Goal: Obtain resource: Download file/media

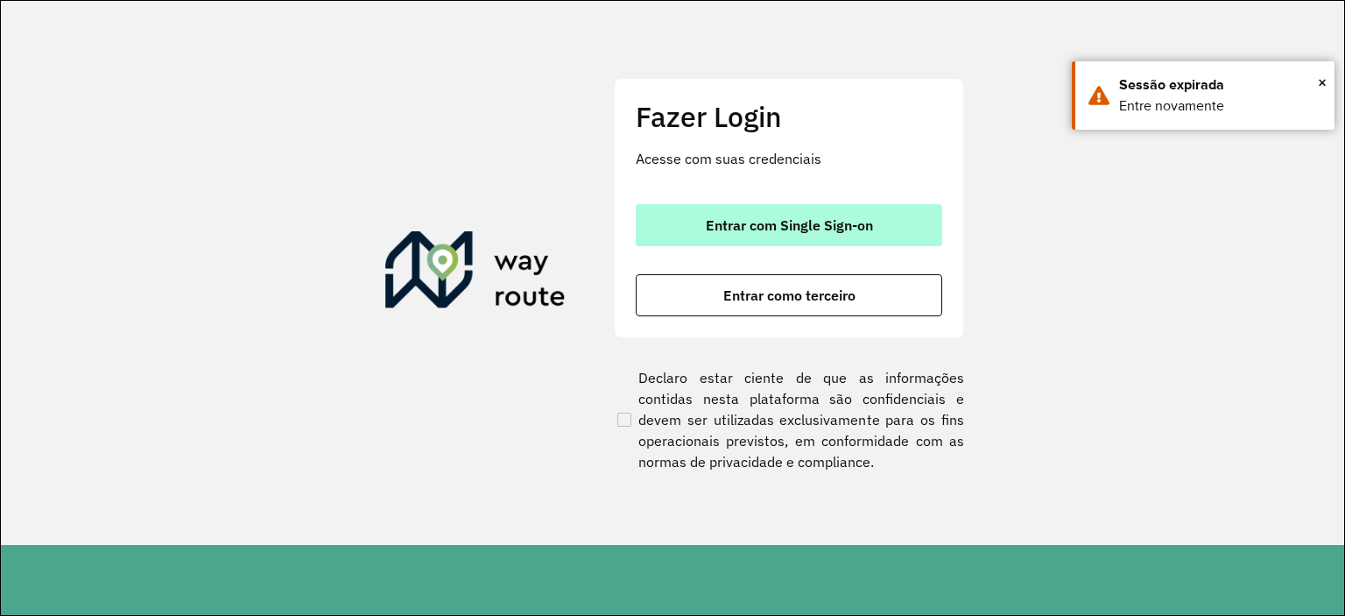
click at [757, 232] on span "Entrar com Single Sign-on" at bounding box center [789, 225] width 167 height 14
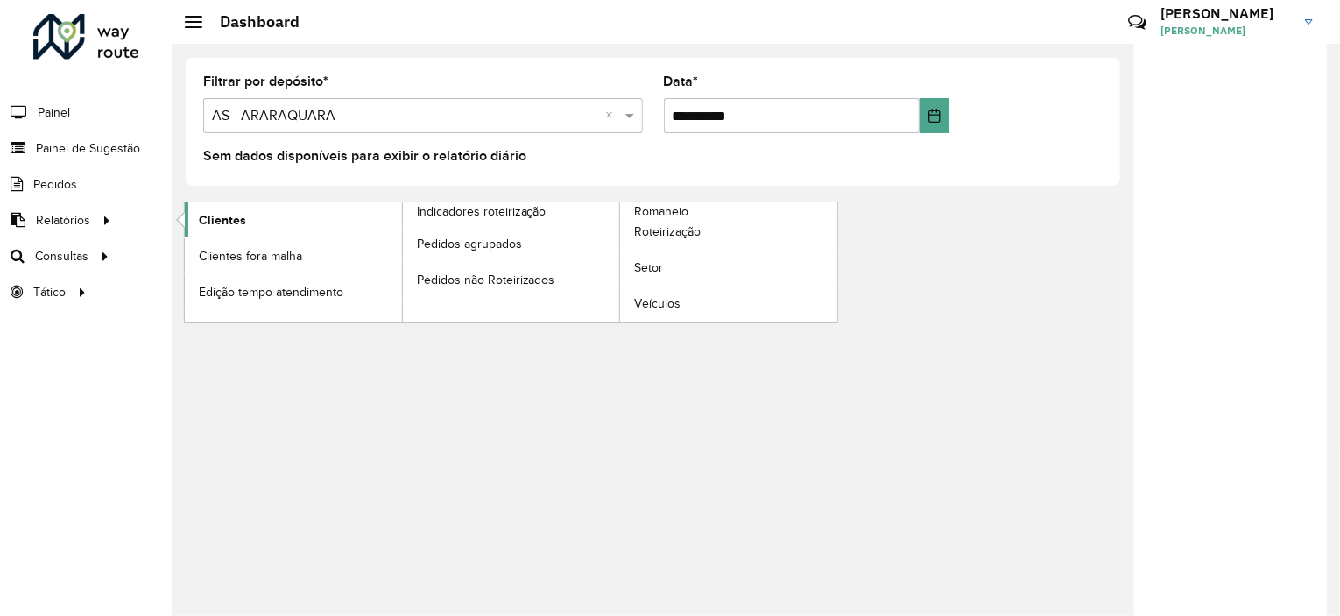
click at [202, 215] on span "Clientes" at bounding box center [222, 220] width 47 height 18
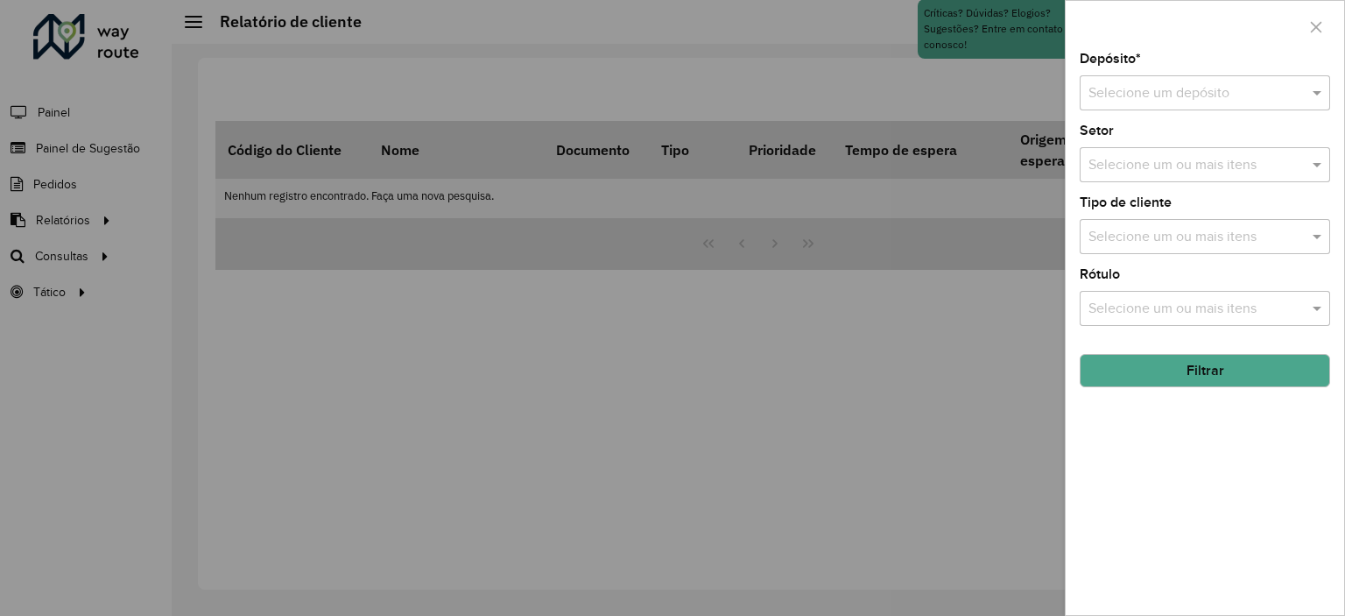
click at [1176, 91] on input "text" at bounding box center [1187, 93] width 198 height 21
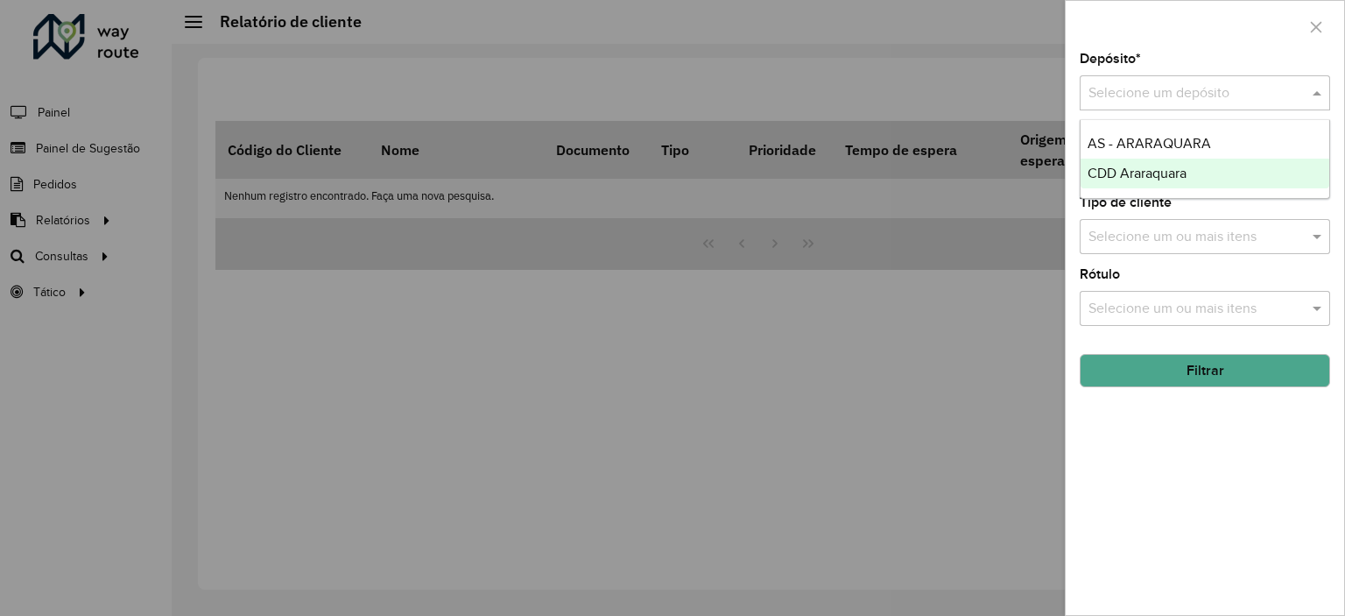
click at [1150, 168] on span "CDD Araraquara" at bounding box center [1136, 172] width 99 height 15
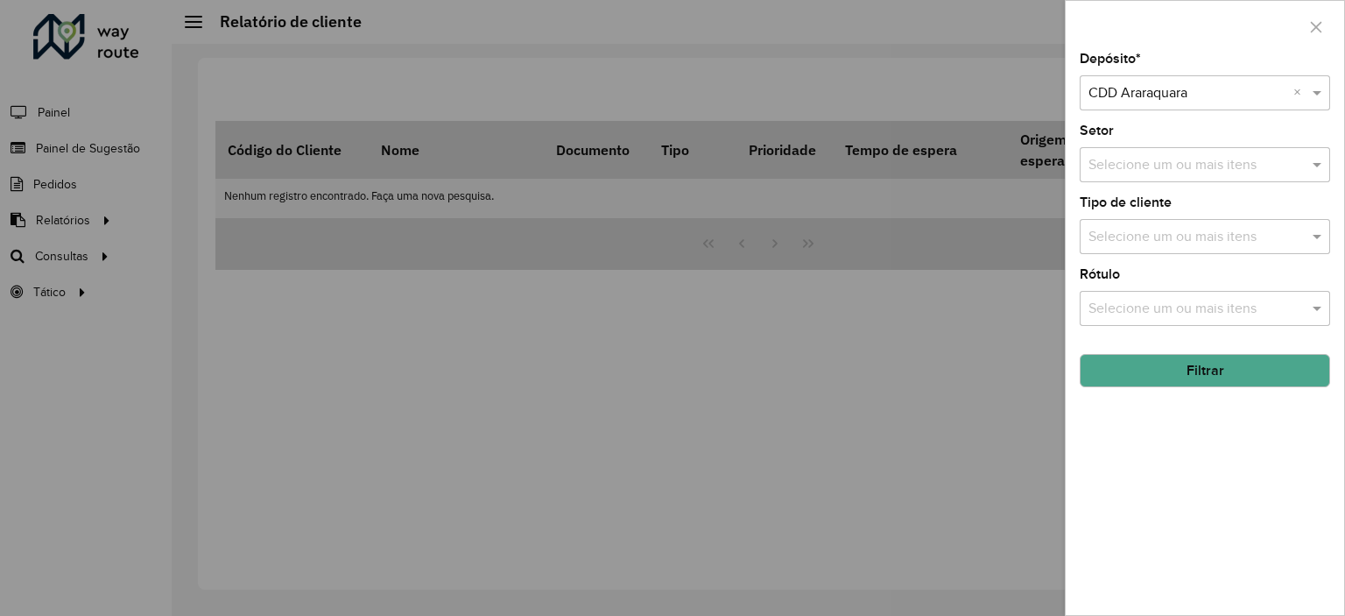
click at [1217, 374] on button "Filtrar" at bounding box center [1205, 370] width 250 height 33
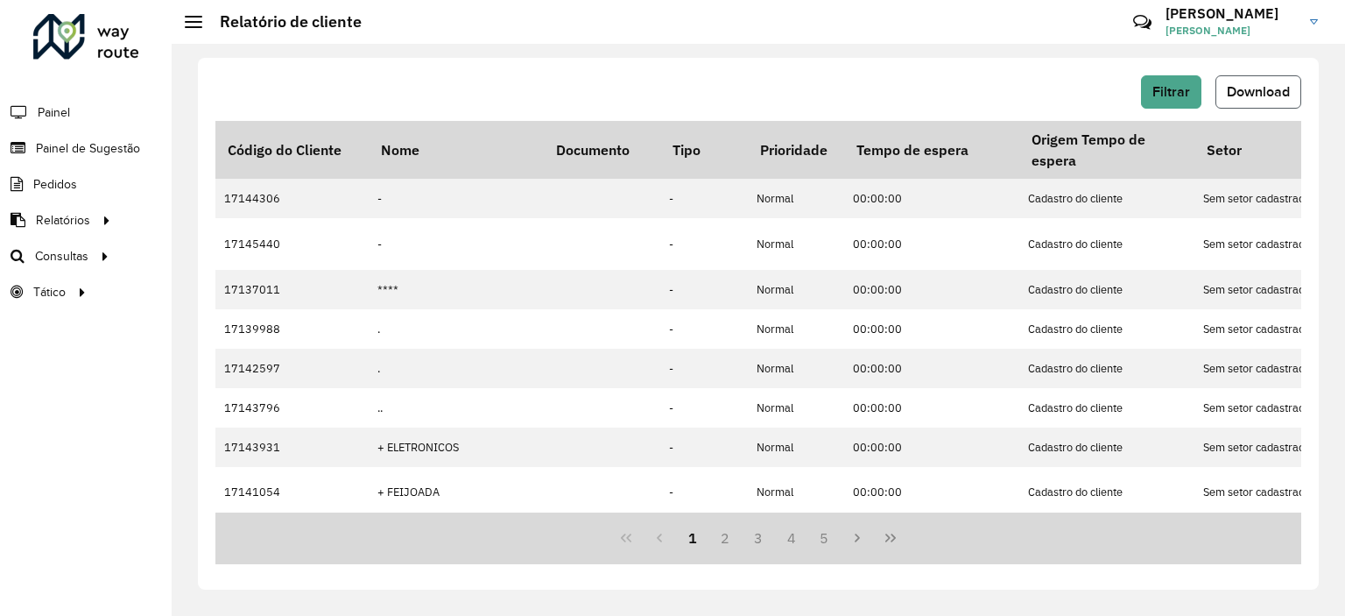
click at [1236, 90] on span "Download" at bounding box center [1258, 91] width 63 height 15
